Goal: Information Seeking & Learning: Learn about a topic

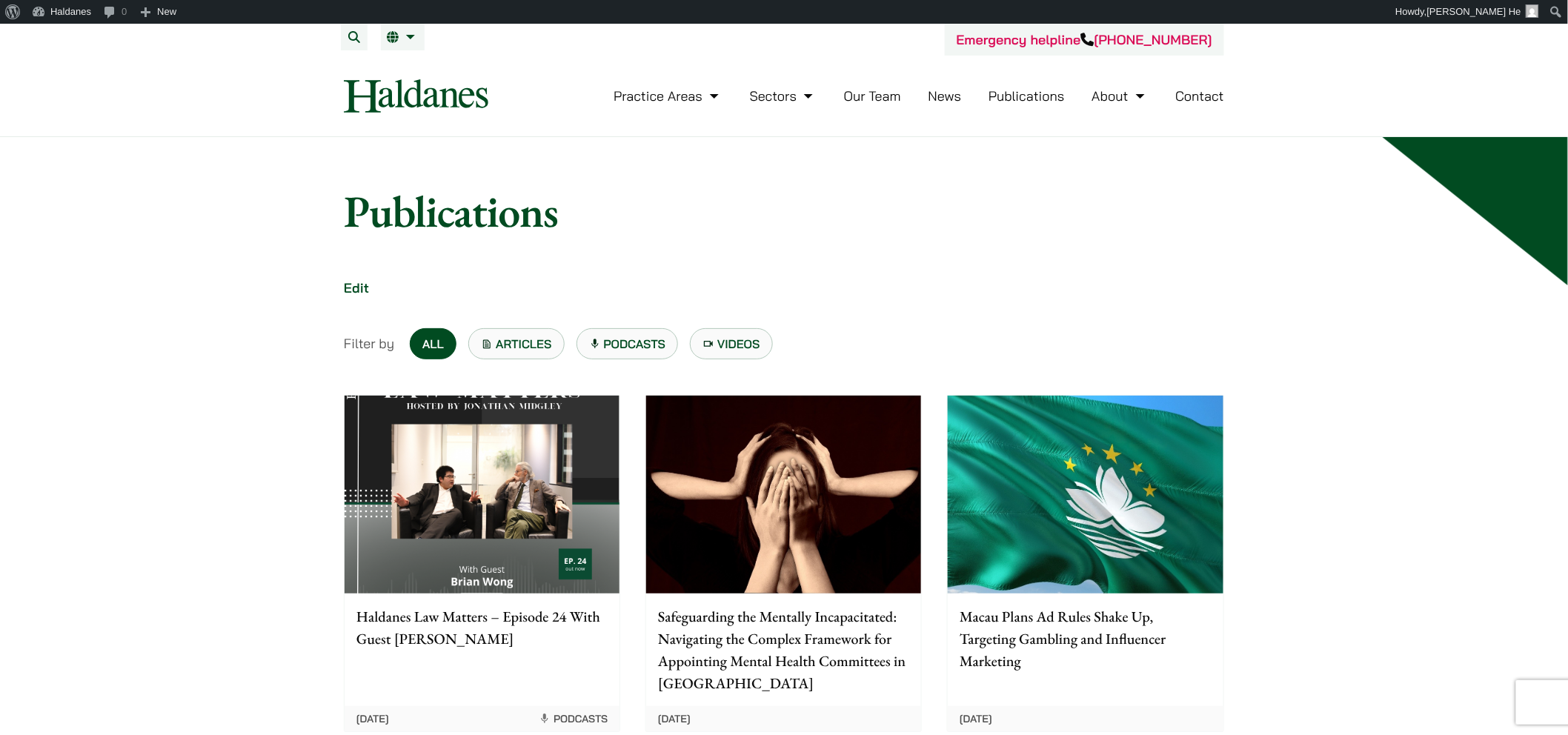
click at [1008, 92] on link "Publications" at bounding box center [1026, 96] width 76 height 17
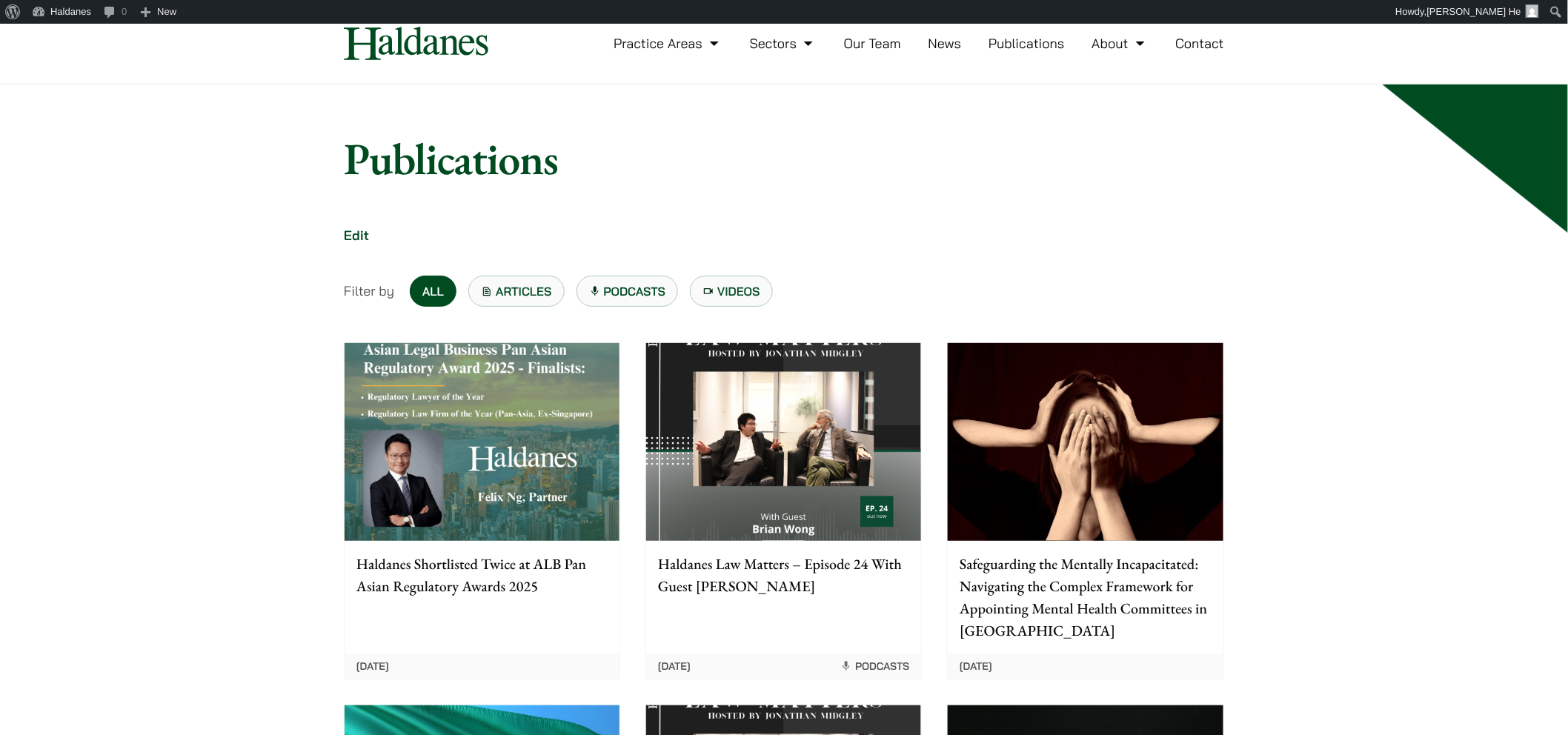
scroll to position [82, 0]
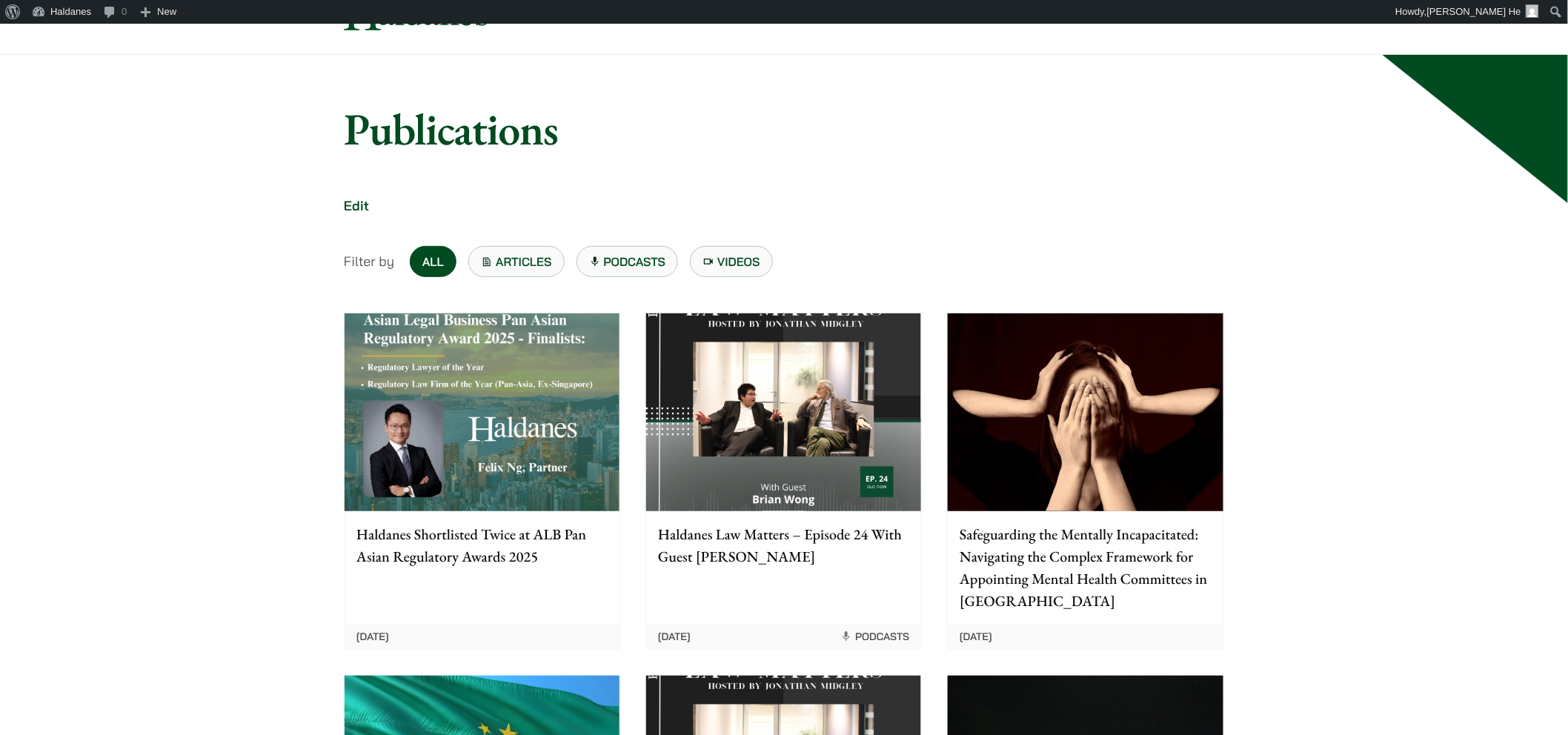
click at [566, 363] on img at bounding box center [482, 412] width 275 height 198
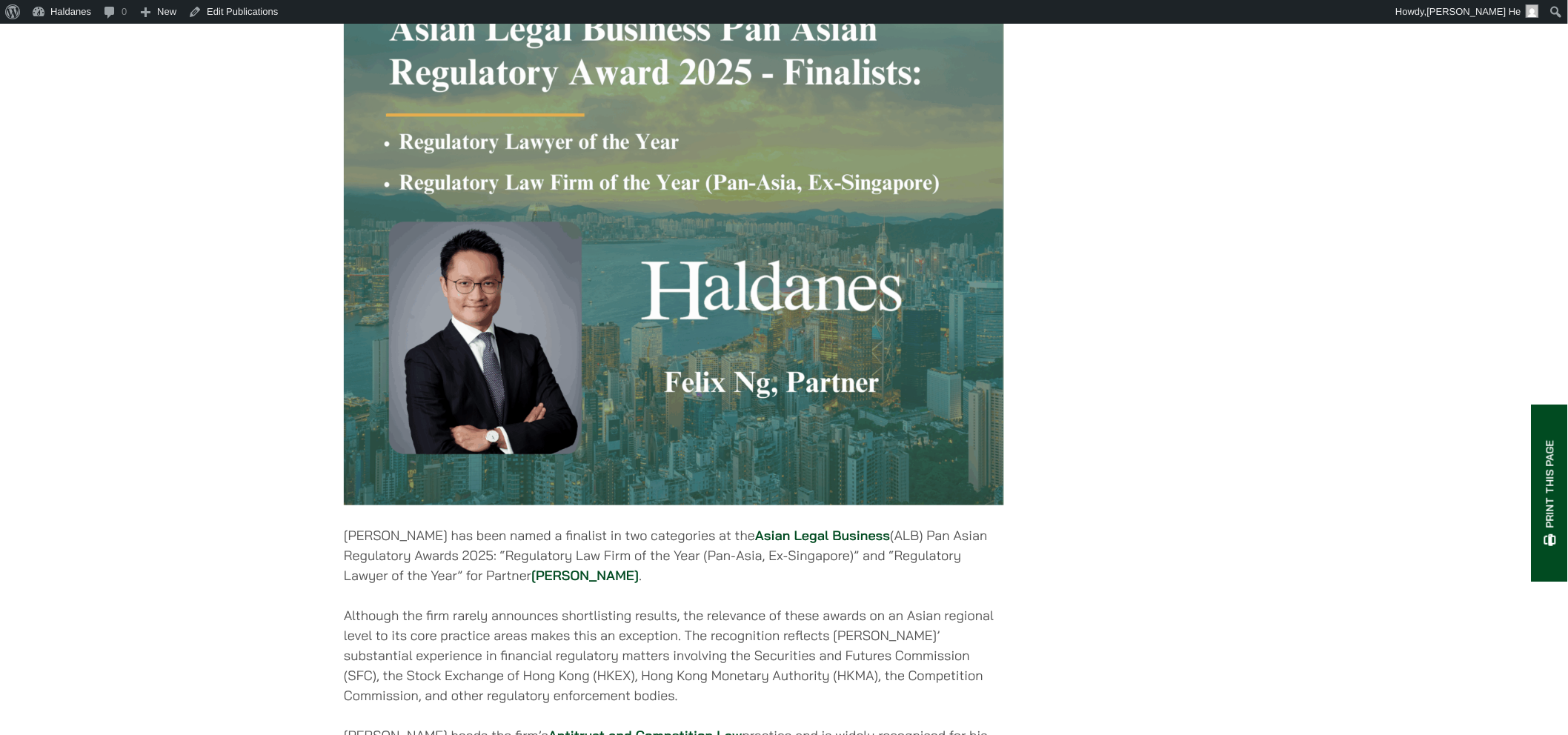
scroll to position [576, 0]
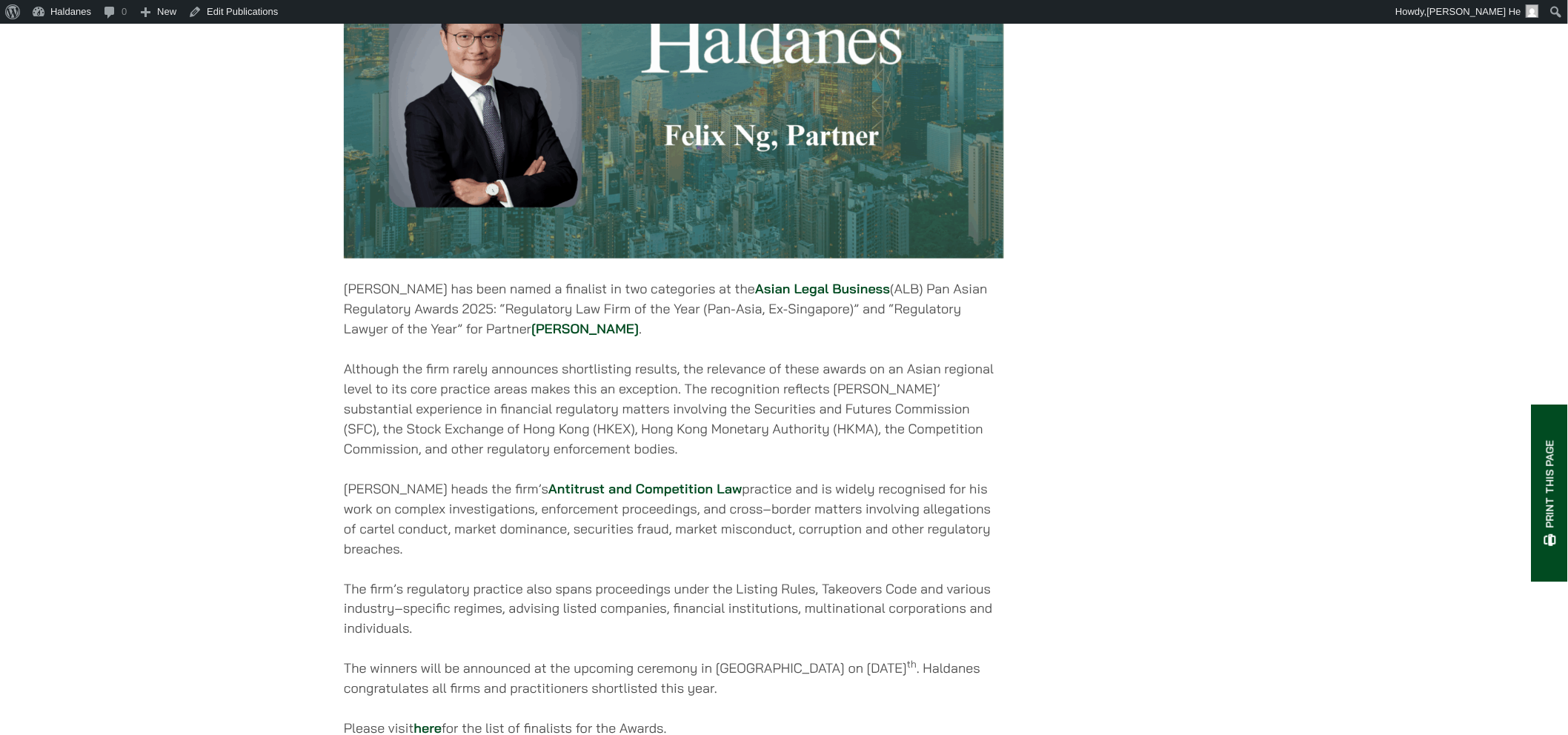
click at [811, 298] on link "Asian Legal Business" at bounding box center [823, 288] width 135 height 17
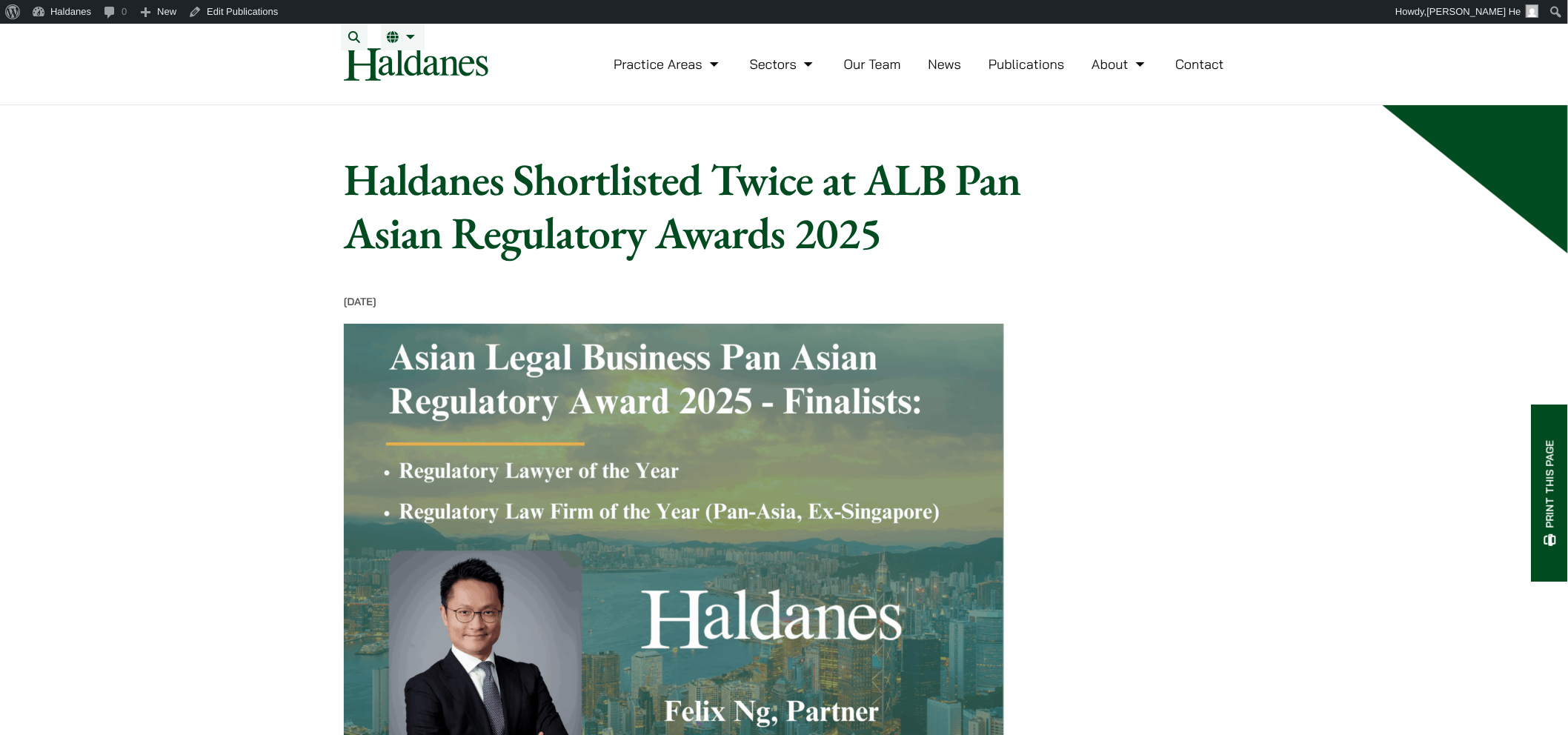
scroll to position [148, 0]
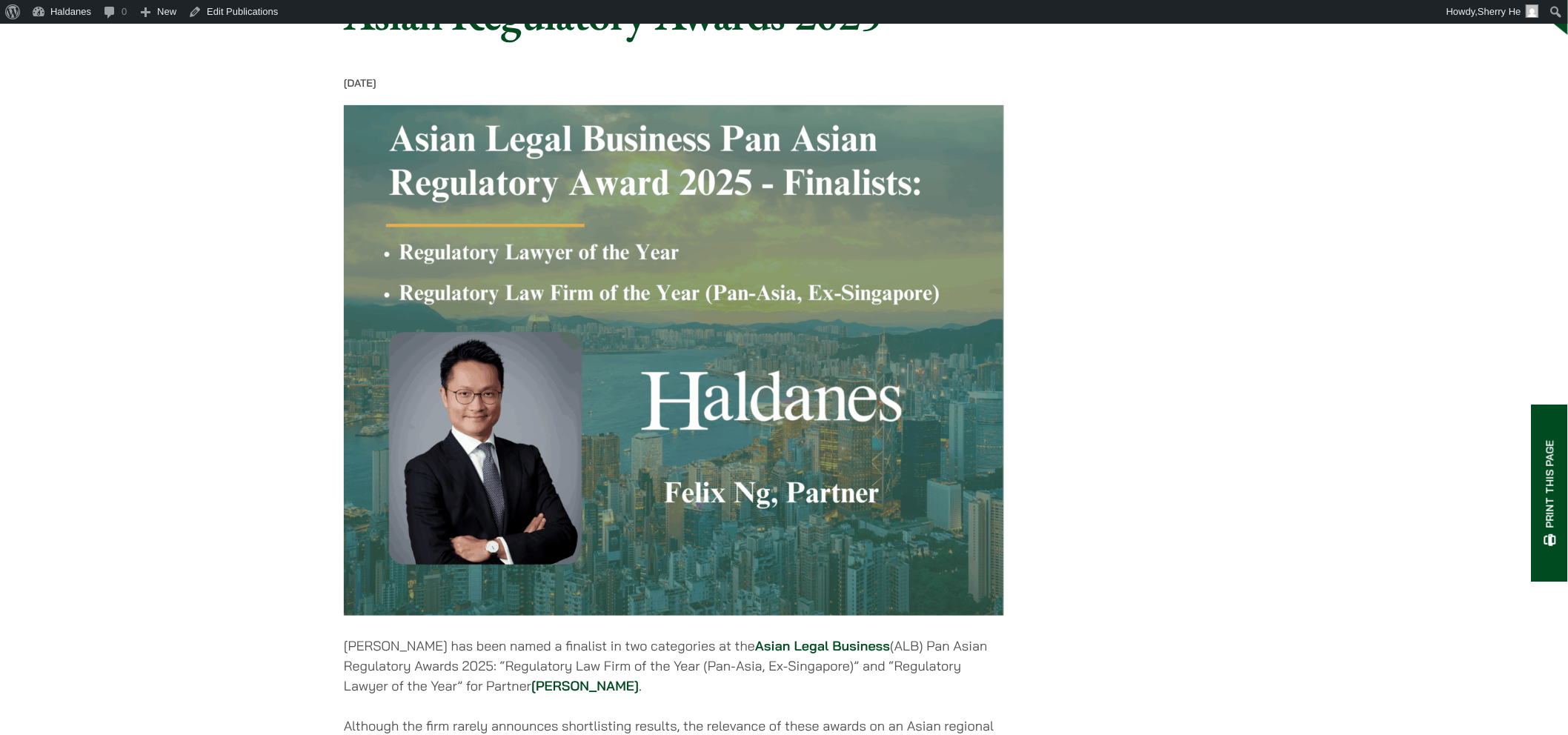
scroll to position [453, 0]
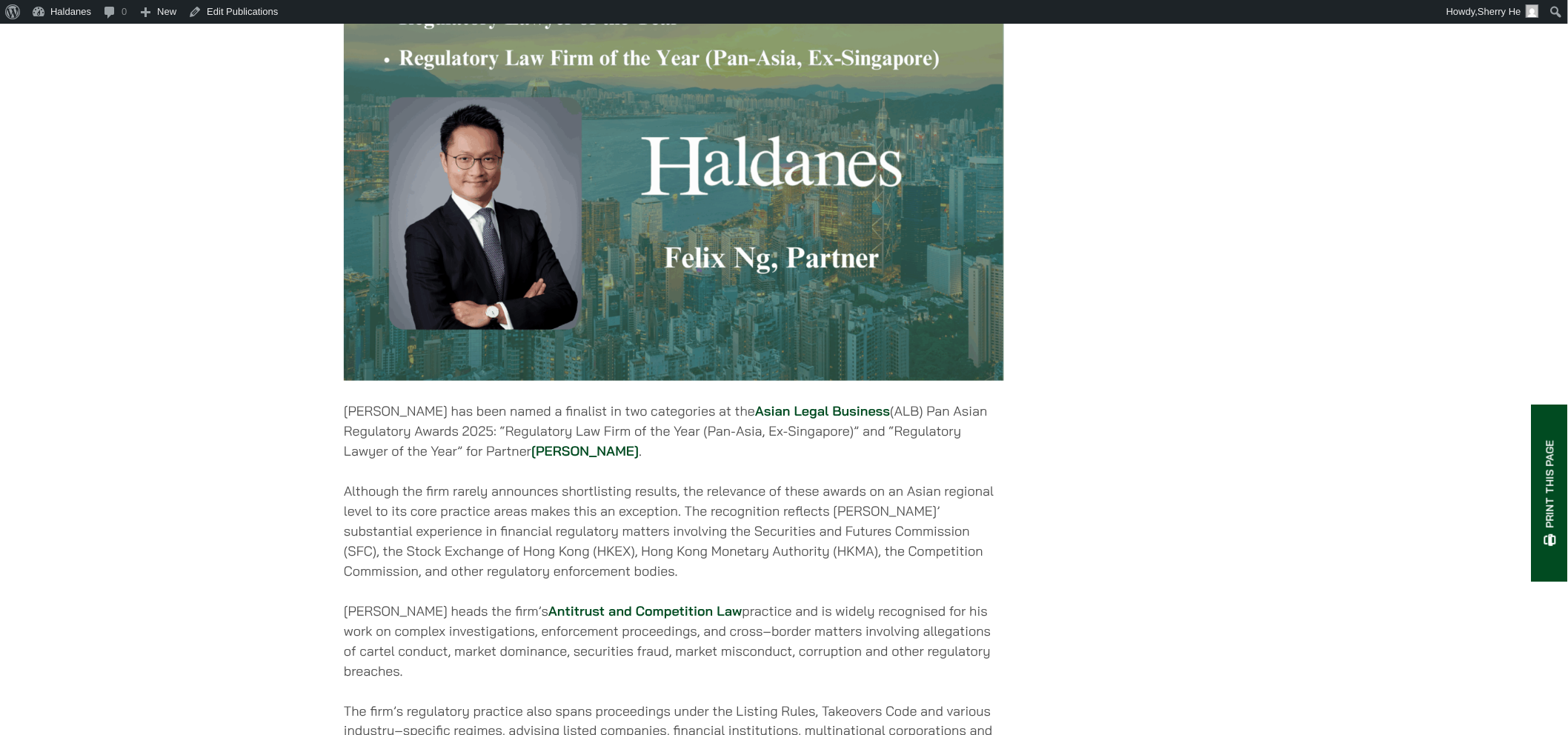
click at [742, 430] on p "Haldanes has been named a finalist in two categories at the Asian Legal Busines…" at bounding box center [673, 430] width 661 height 60
click at [755, 419] on link "Asian Legal Business" at bounding box center [823, 411] width 135 height 17
click at [556, 460] on link "Felix Ng" at bounding box center [585, 450] width 108 height 17
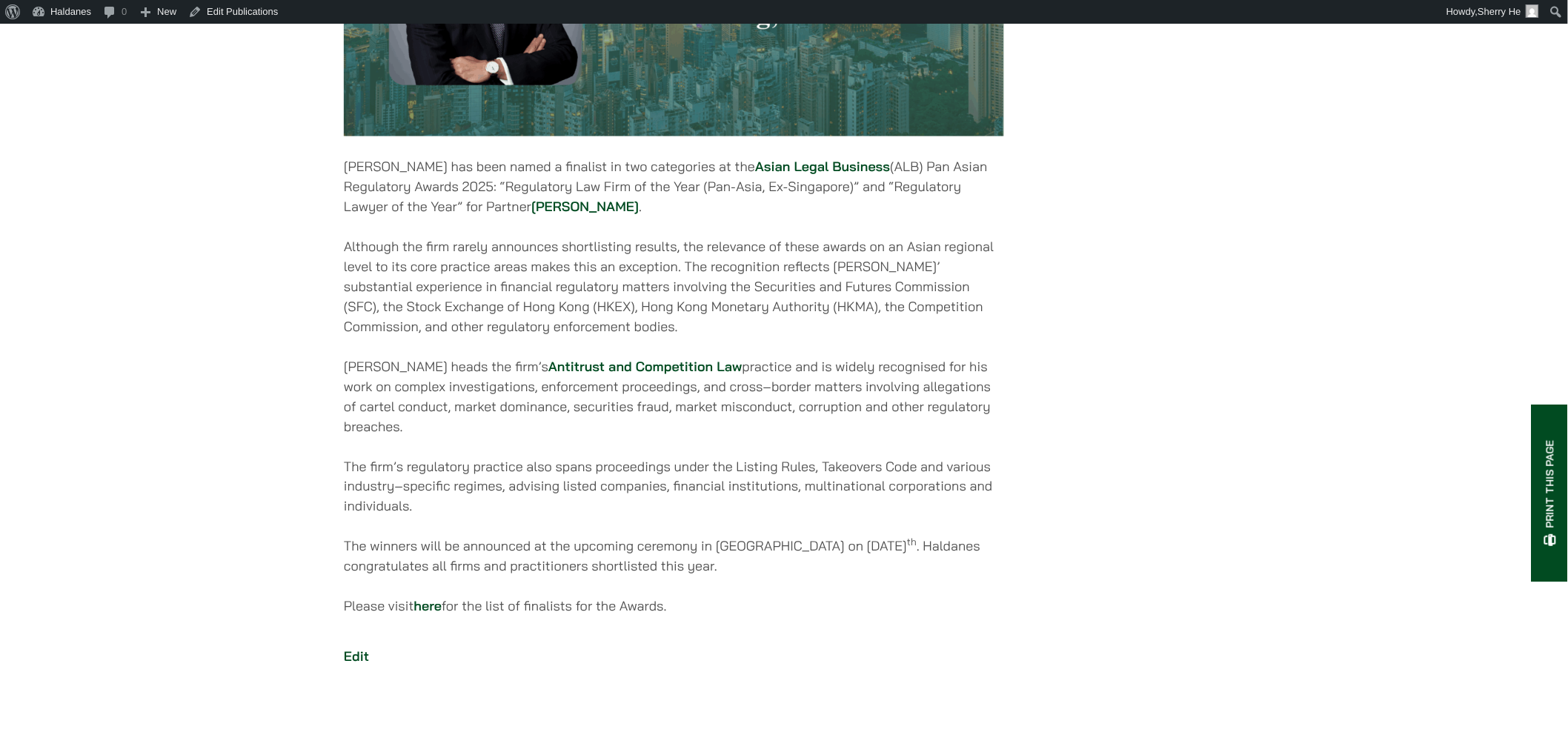
scroll to position [782, 0]
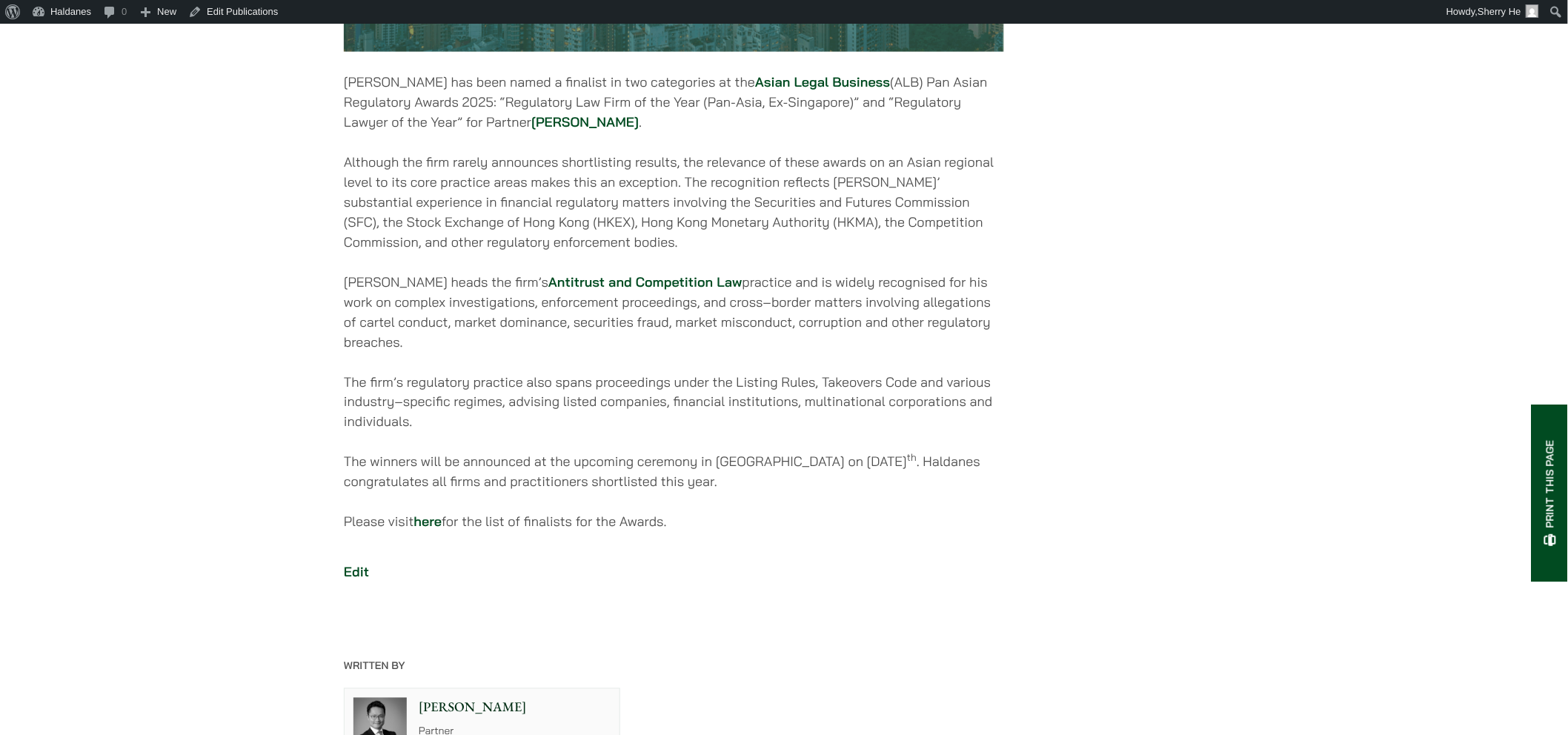
click at [647, 290] on link "Antitrust and Competition Law" at bounding box center [645, 282] width 194 height 17
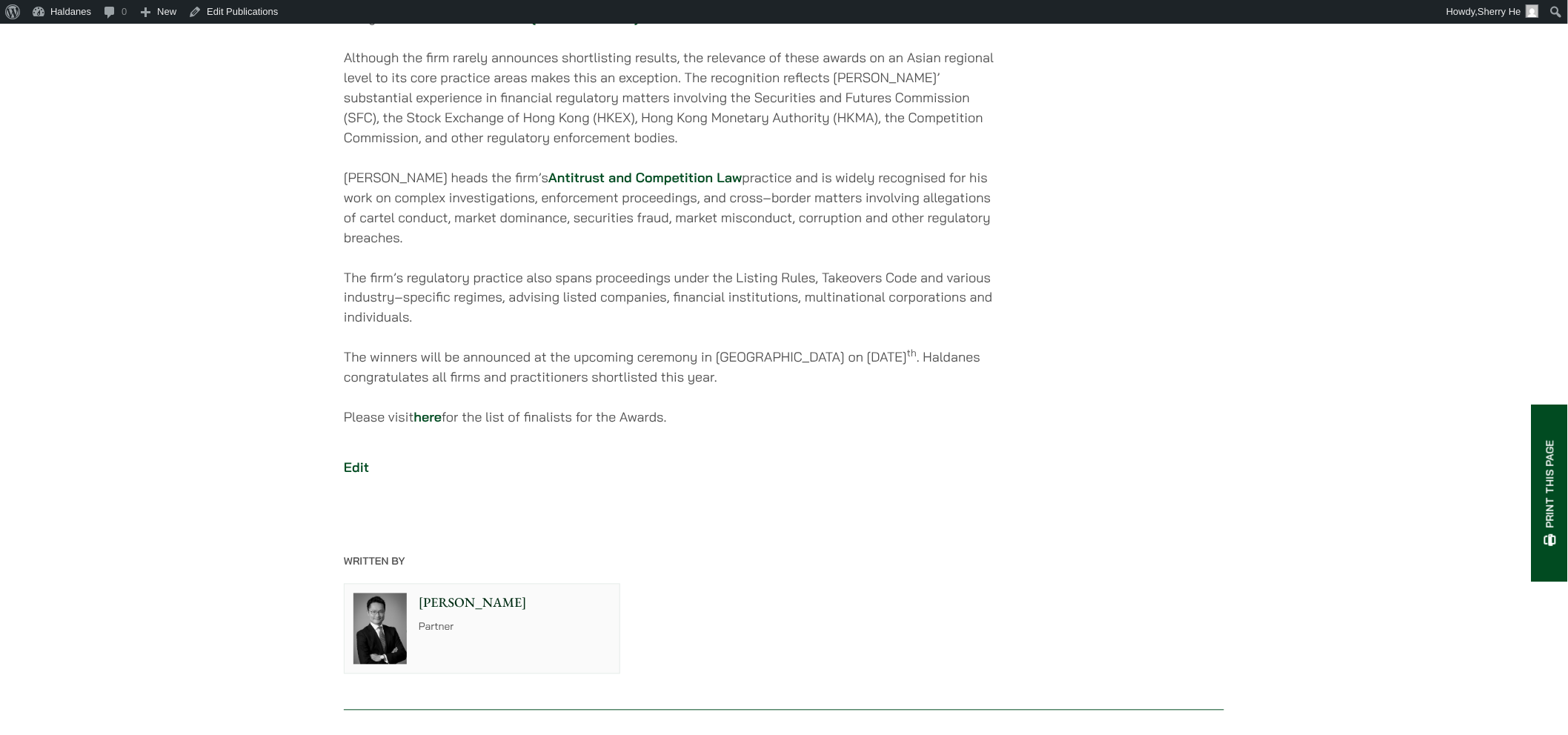
scroll to position [947, 0]
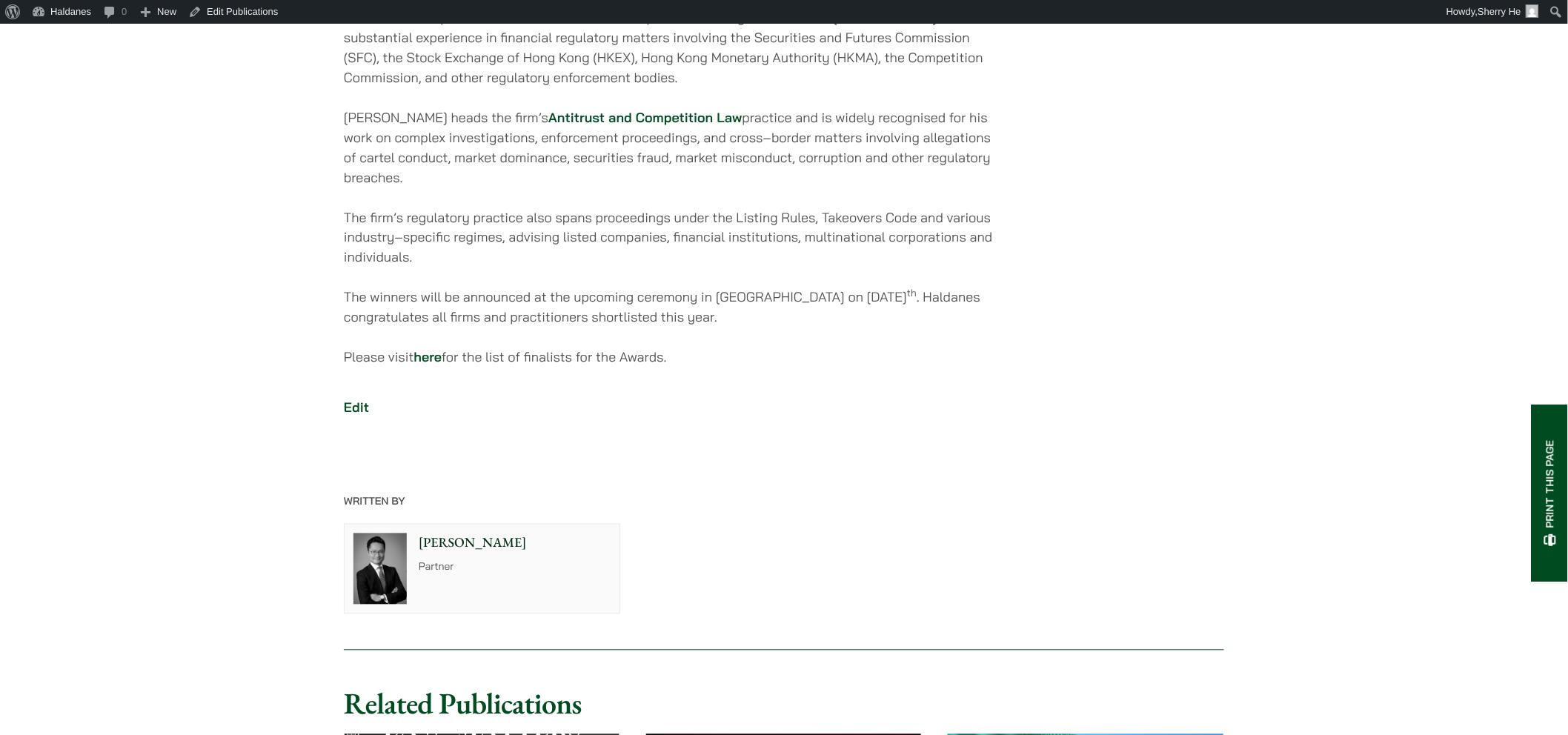
click at [434, 349] on link "here" at bounding box center [427, 357] width 29 height 17
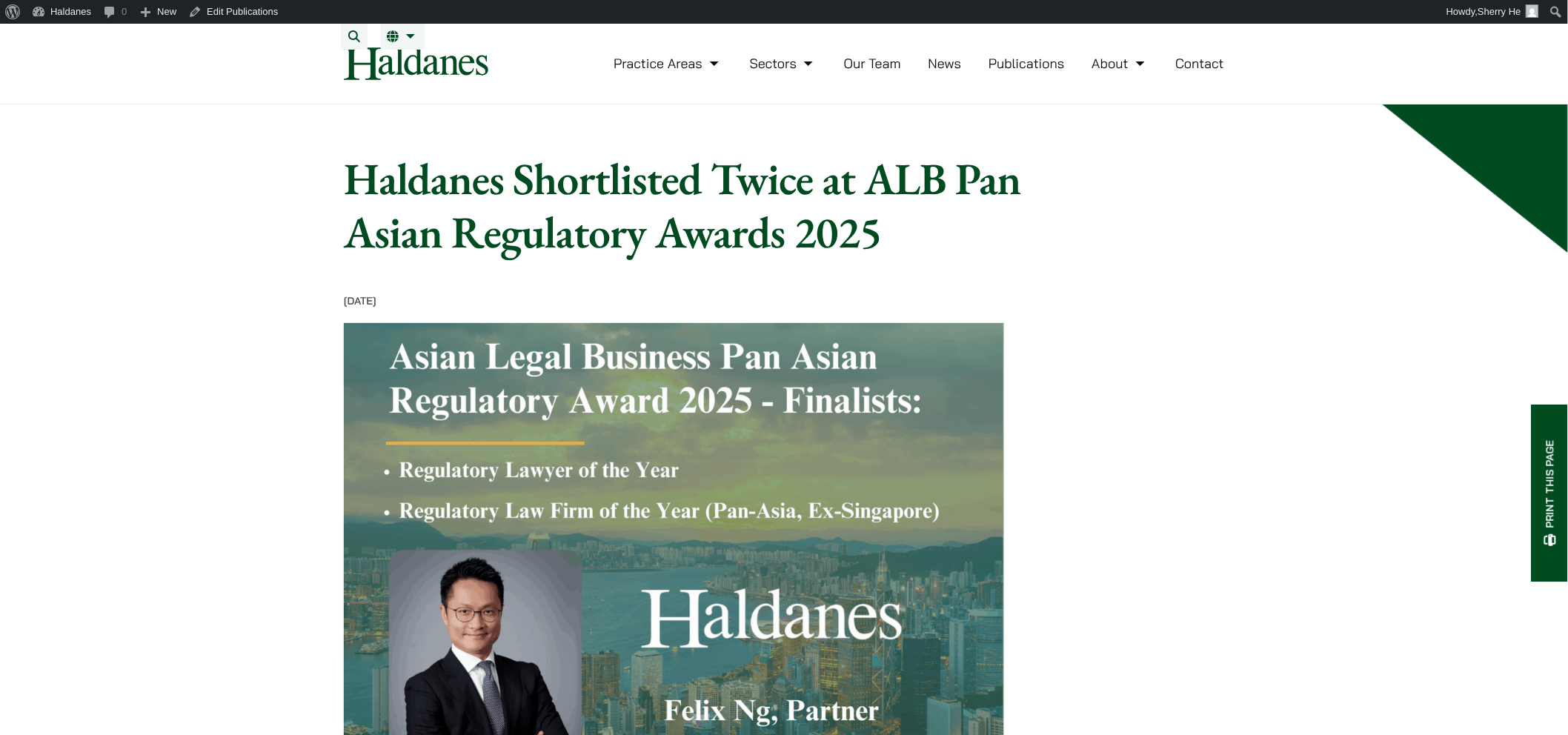
scroll to position [0, 0]
click at [392, 55] on link "繁" at bounding box center [476, 66] width 193 height 29
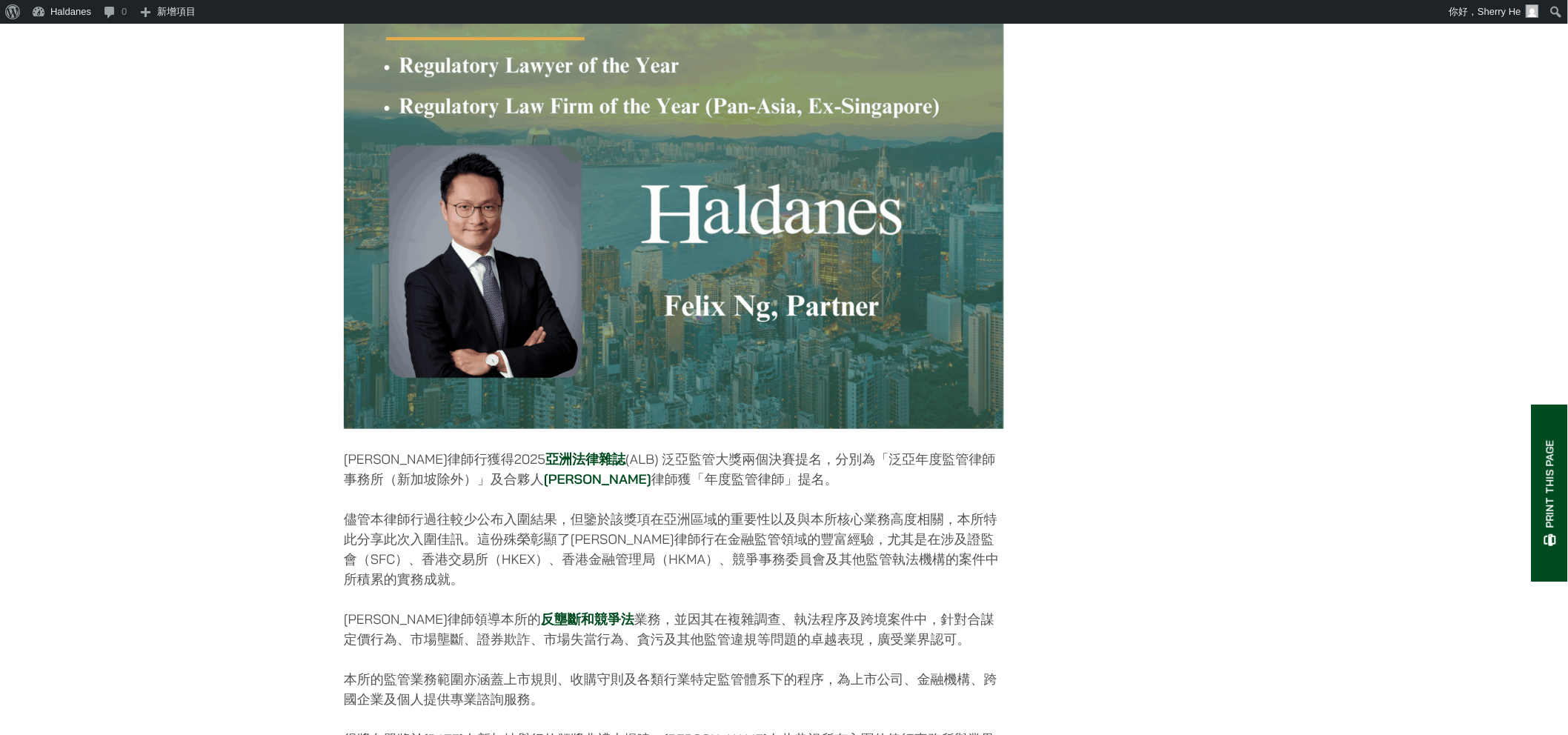
scroll to position [411, 0]
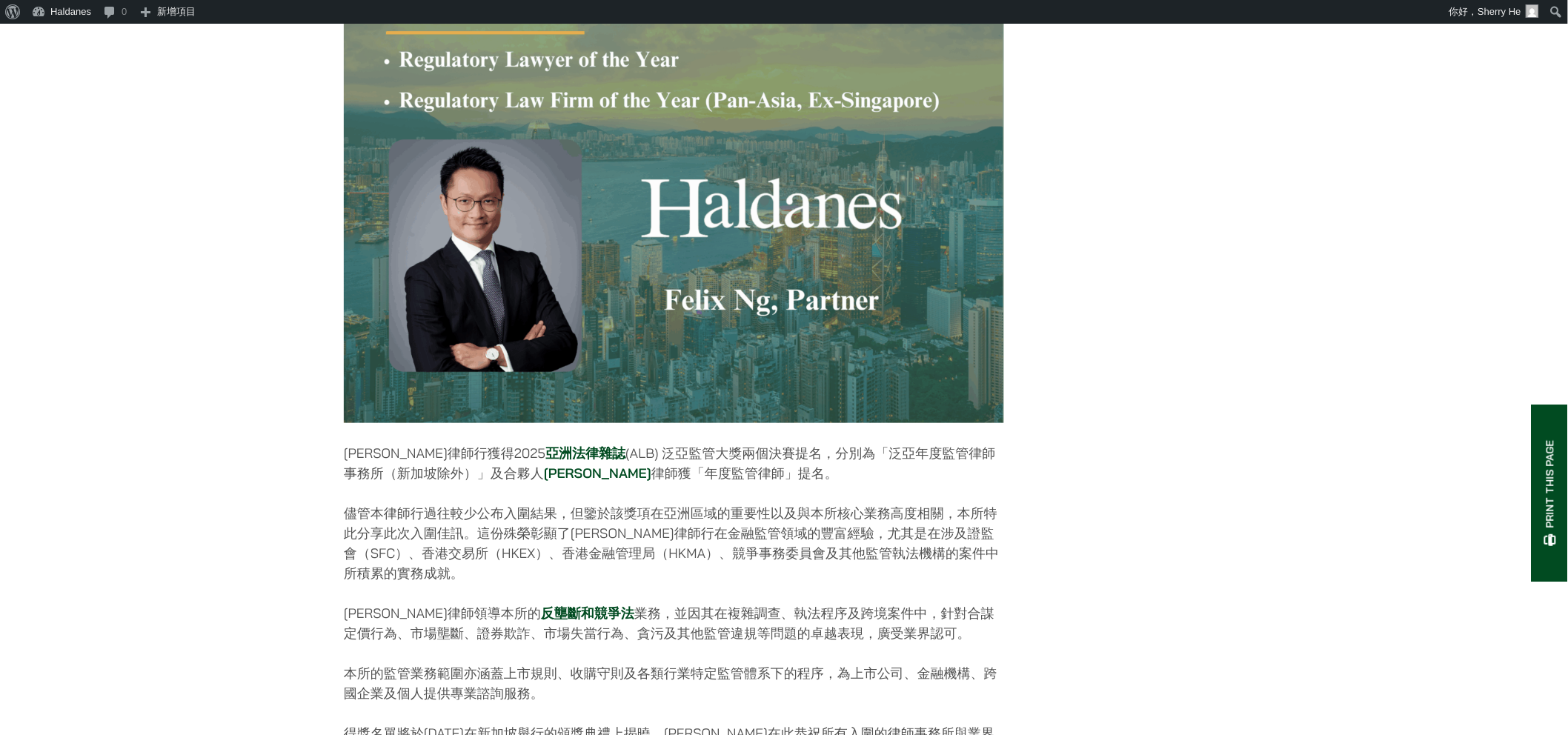
click at [545, 460] on link "亞洲法律雜誌" at bounding box center [585, 453] width 80 height 17
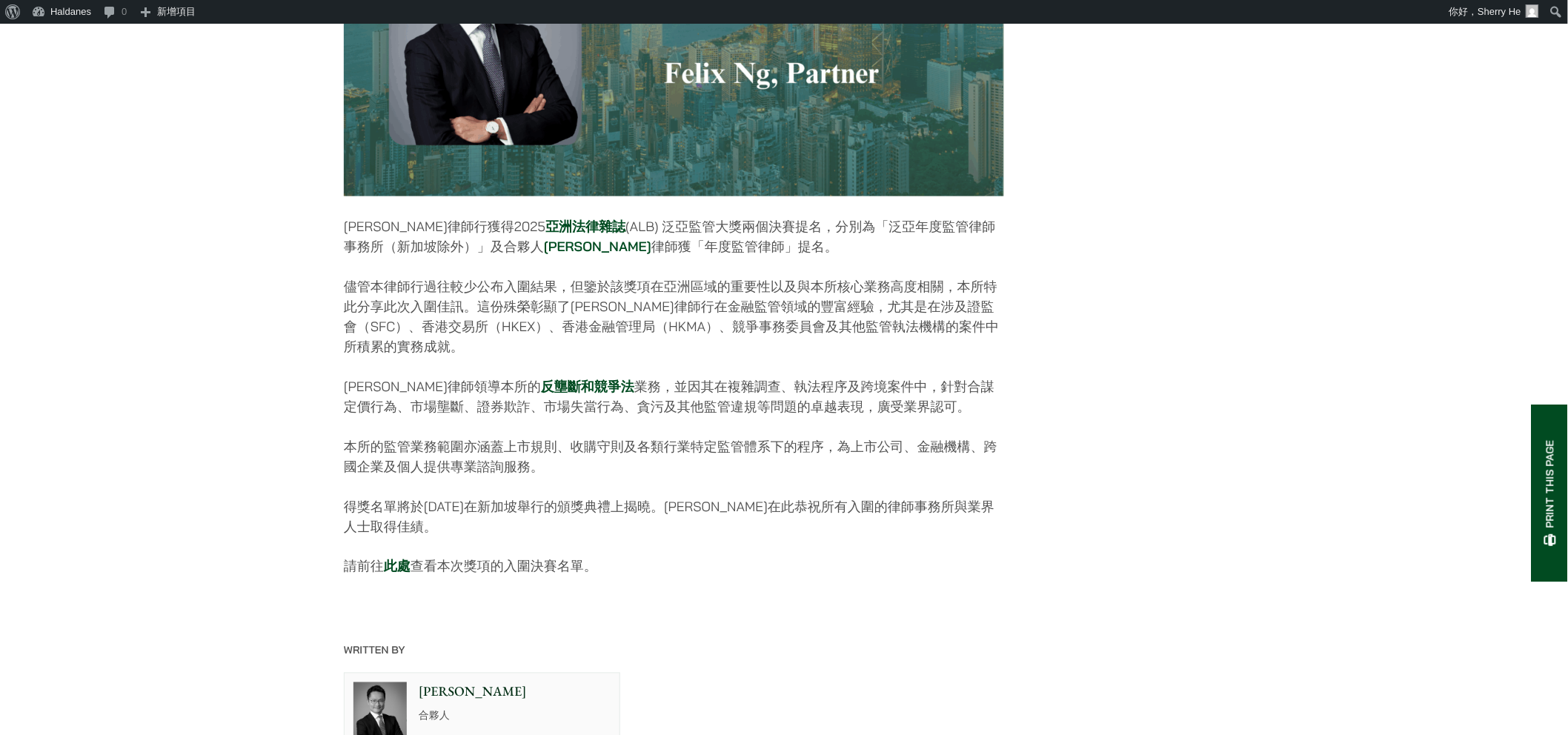
scroll to position [658, 0]
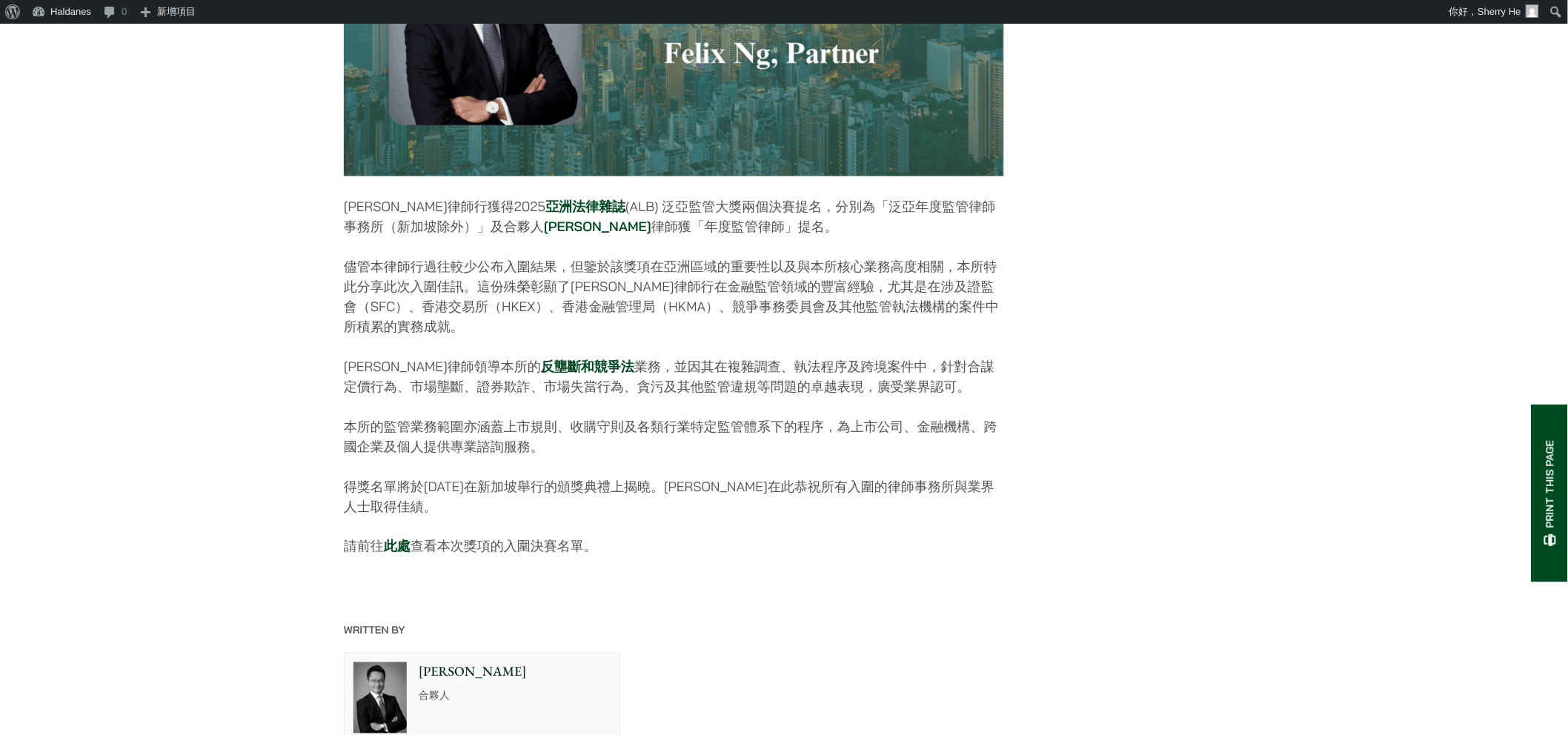
click at [544, 235] on link "[PERSON_NAME]" at bounding box center [597, 226] width 108 height 17
click at [541, 375] on link "反壟斷和競爭法" at bounding box center [587, 366] width 93 height 17
click at [401, 554] on link "此處" at bounding box center [397, 546] width 27 height 17
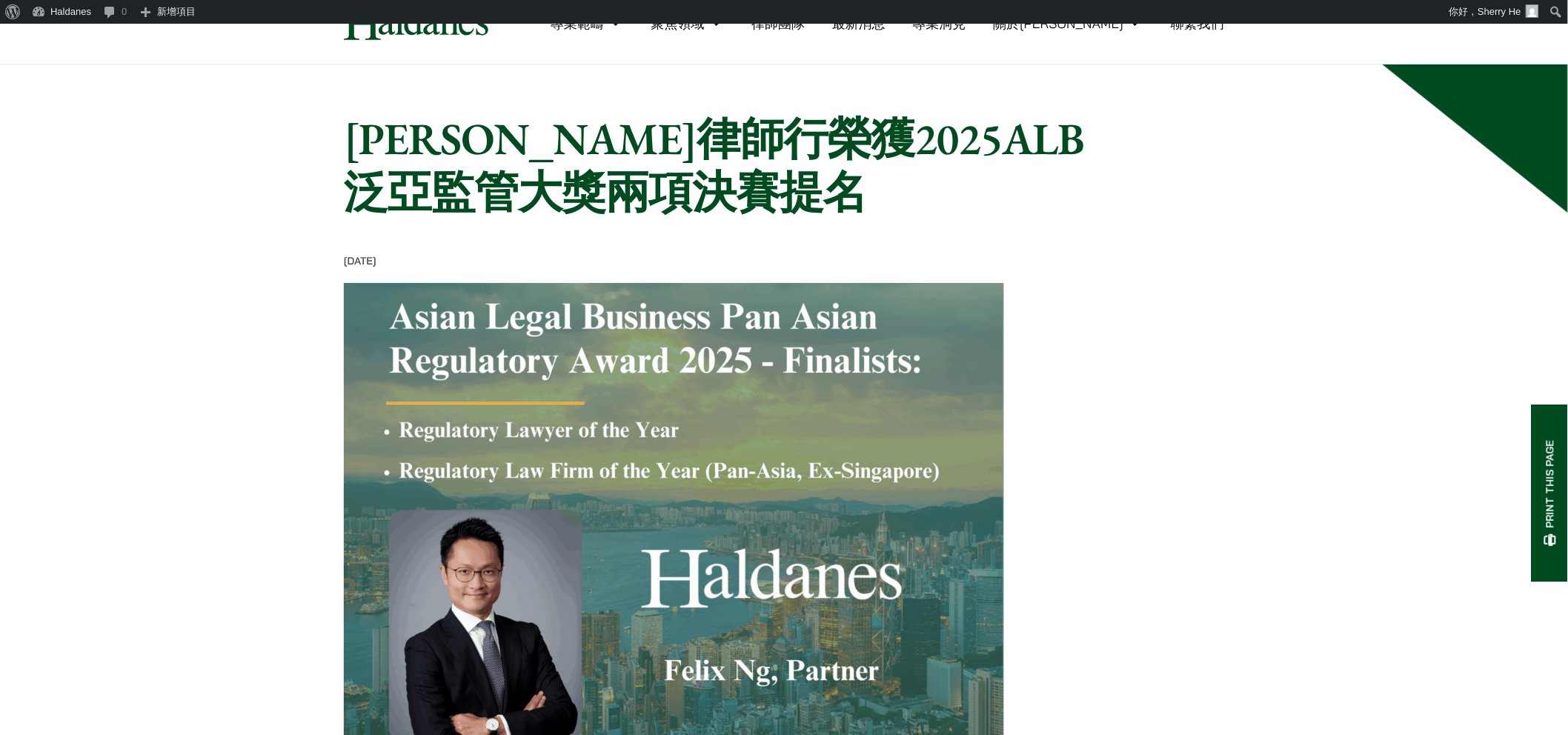
scroll to position [0, 0]
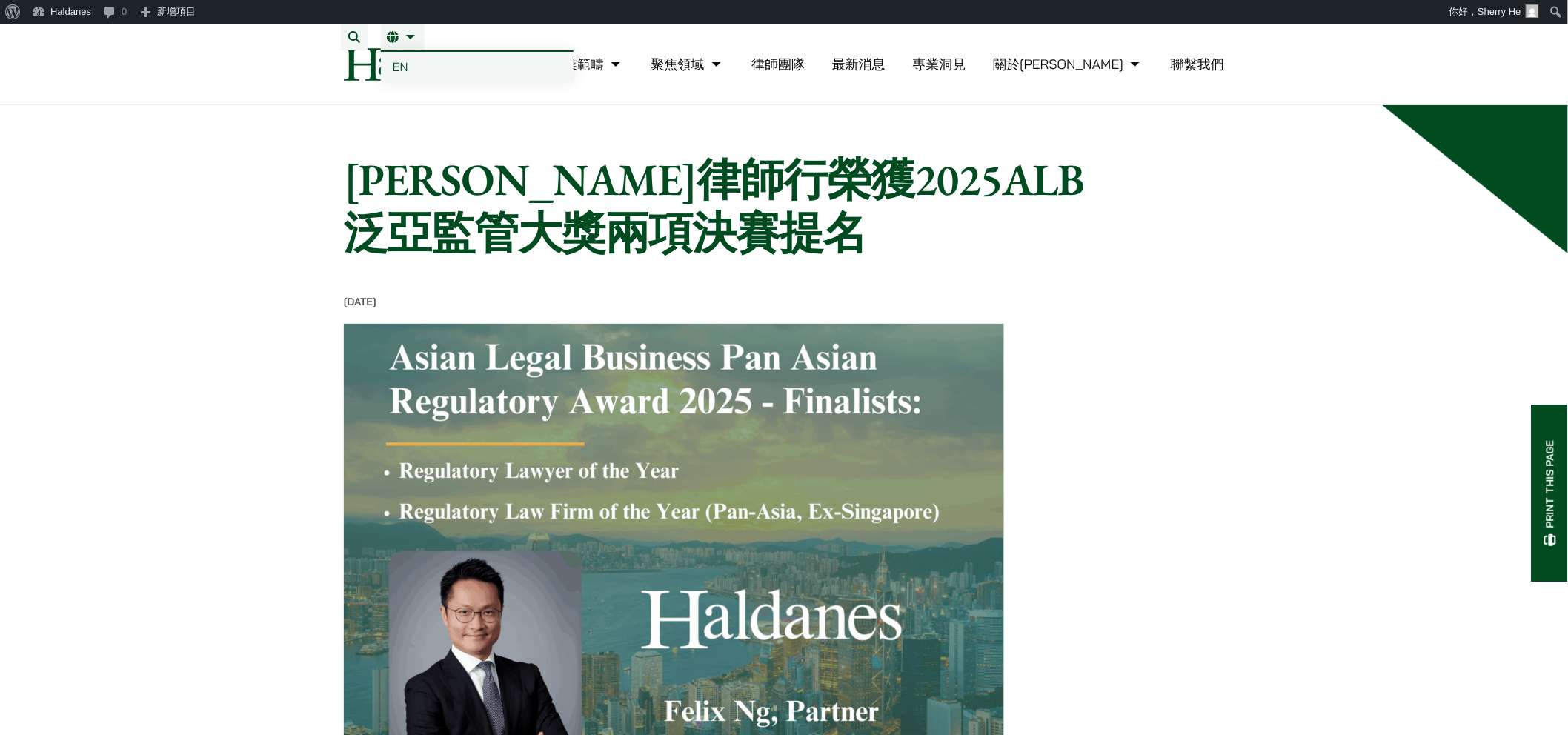
click at [399, 59] on span "EN" at bounding box center [400, 66] width 16 height 15
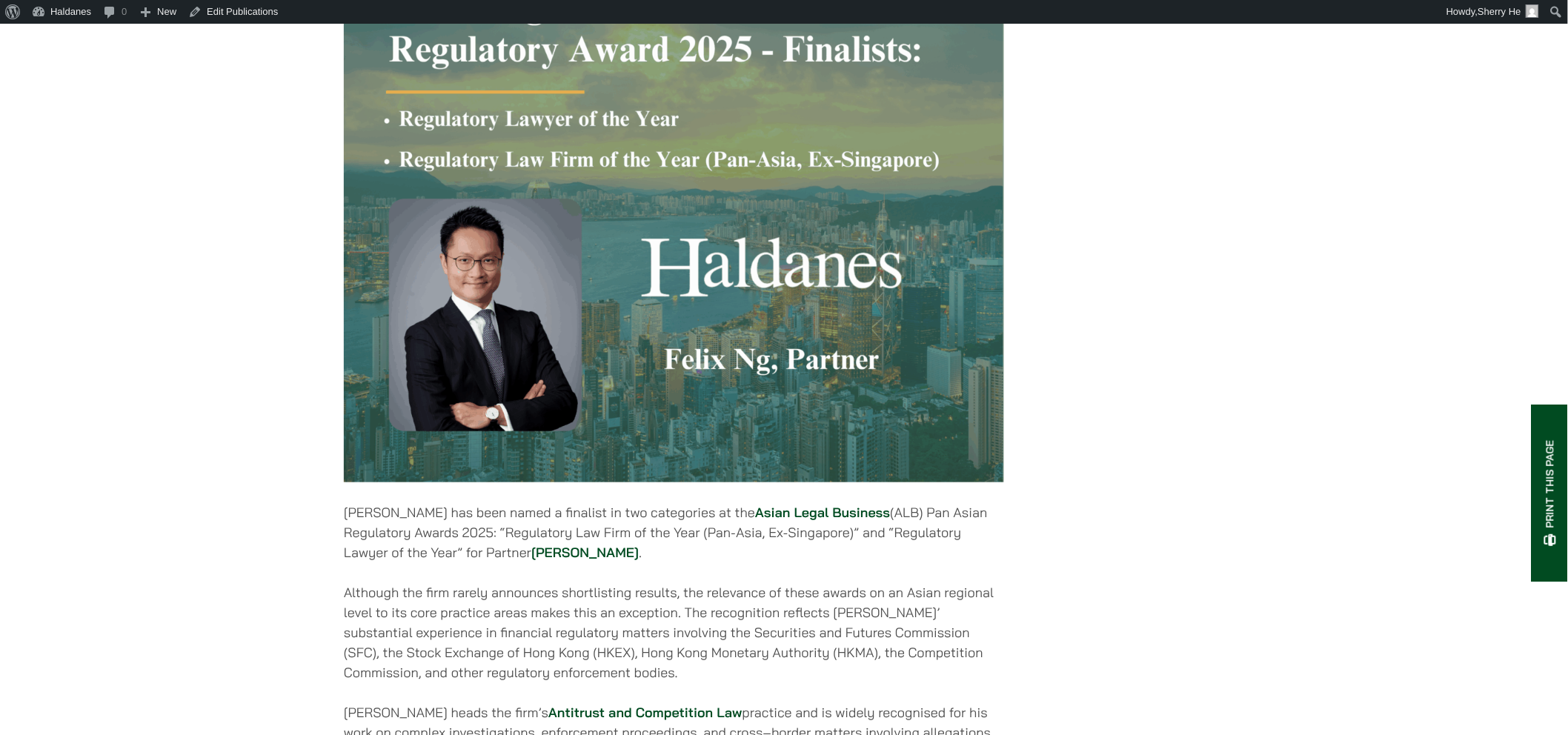
scroll to position [576, 0]
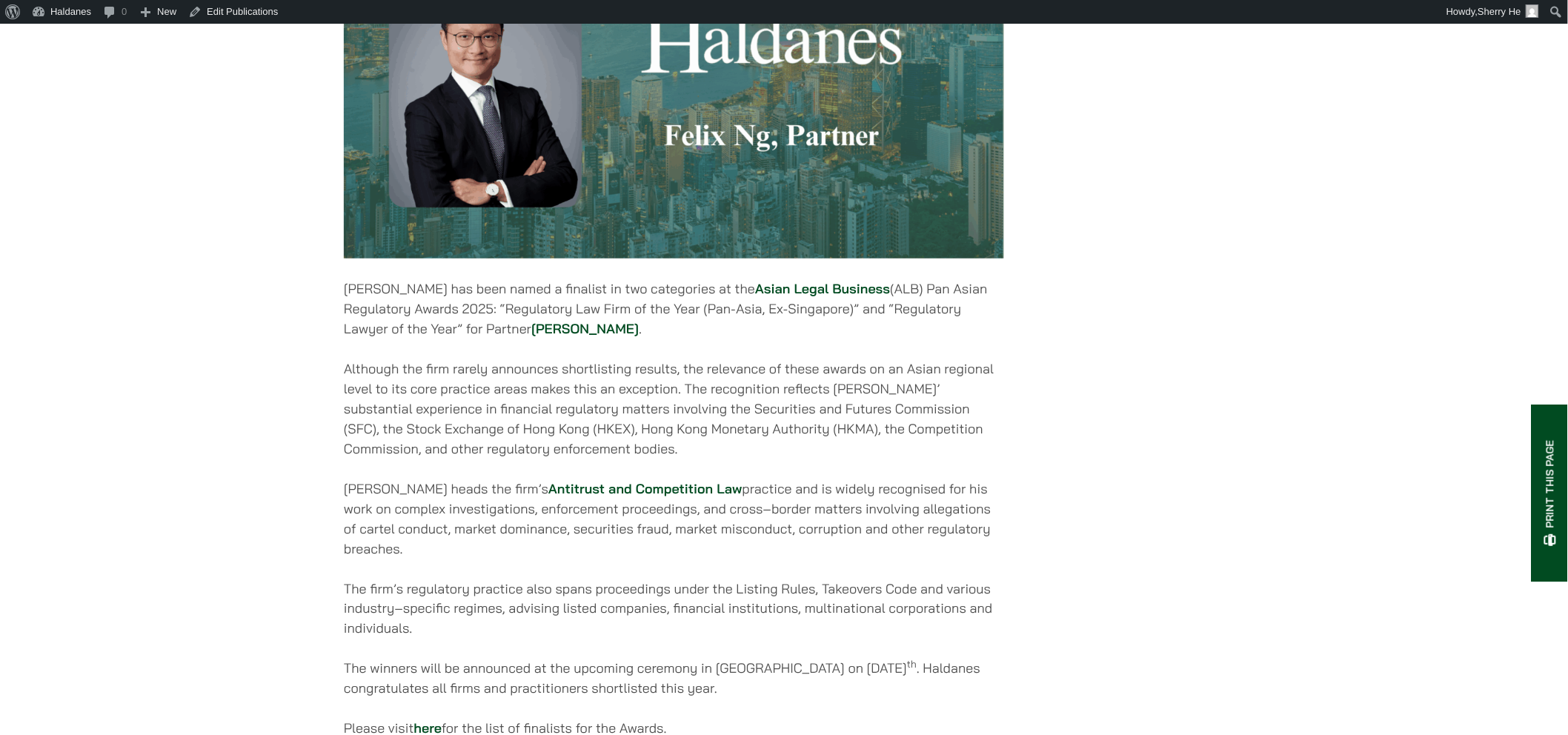
click at [759, 297] on link "Asian Legal Business" at bounding box center [823, 288] width 135 height 17
